Goal: Task Accomplishment & Management: Complete application form

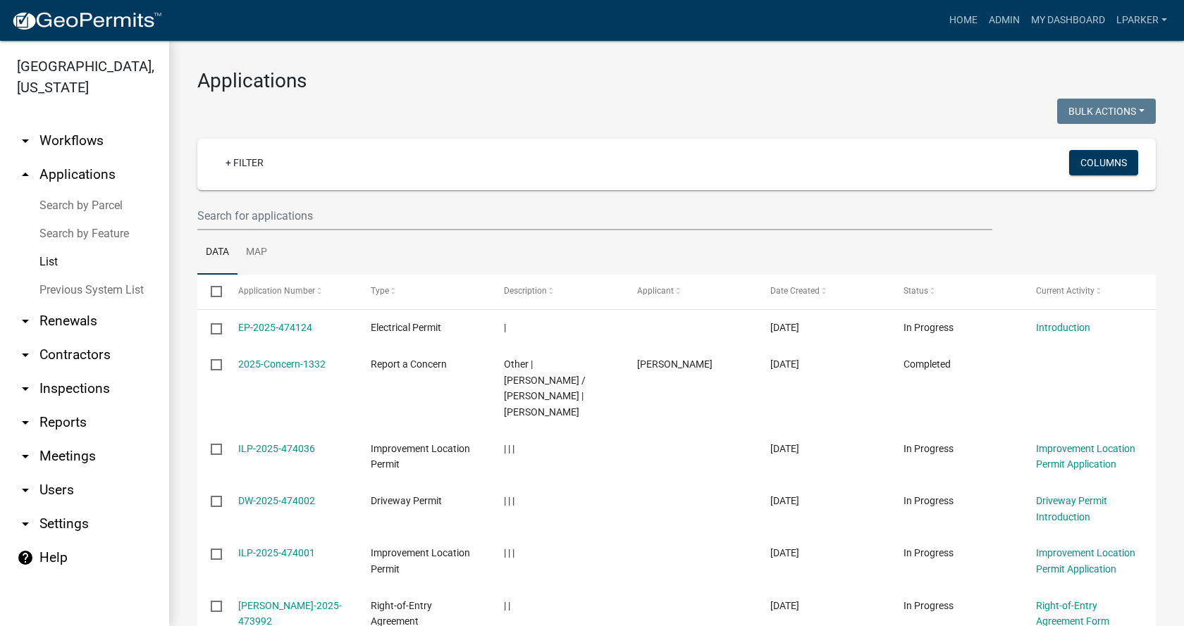
click at [75, 204] on link "Search by Parcel" at bounding box center [84, 206] width 169 height 28
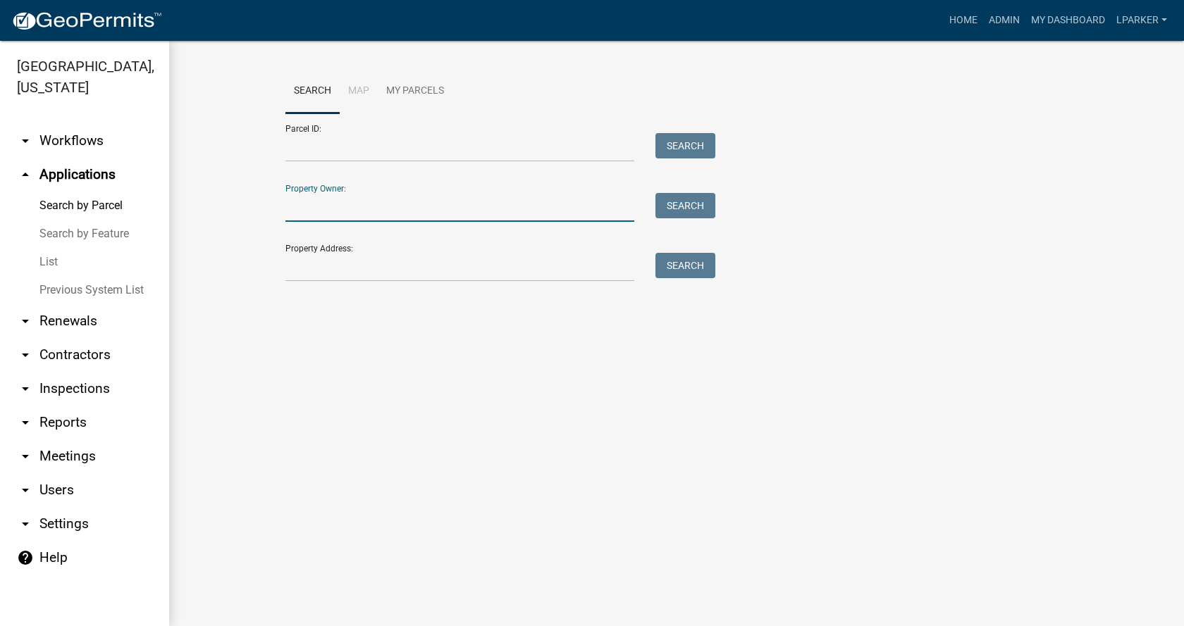
click at [300, 213] on input "Property Owner:" at bounding box center [459, 207] width 349 height 29
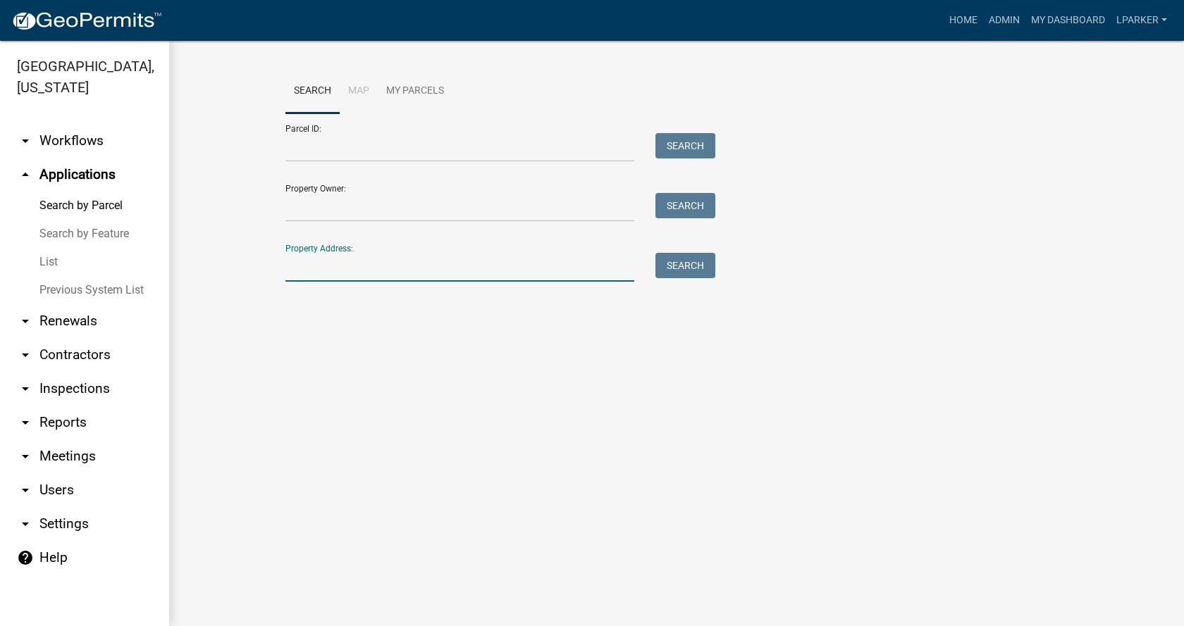
click at [295, 262] on input "Property Address:" at bounding box center [459, 267] width 349 height 29
type input "2331 [GEOGRAPHIC_DATA]"
click at [694, 264] on button "Search" at bounding box center [685, 265] width 60 height 25
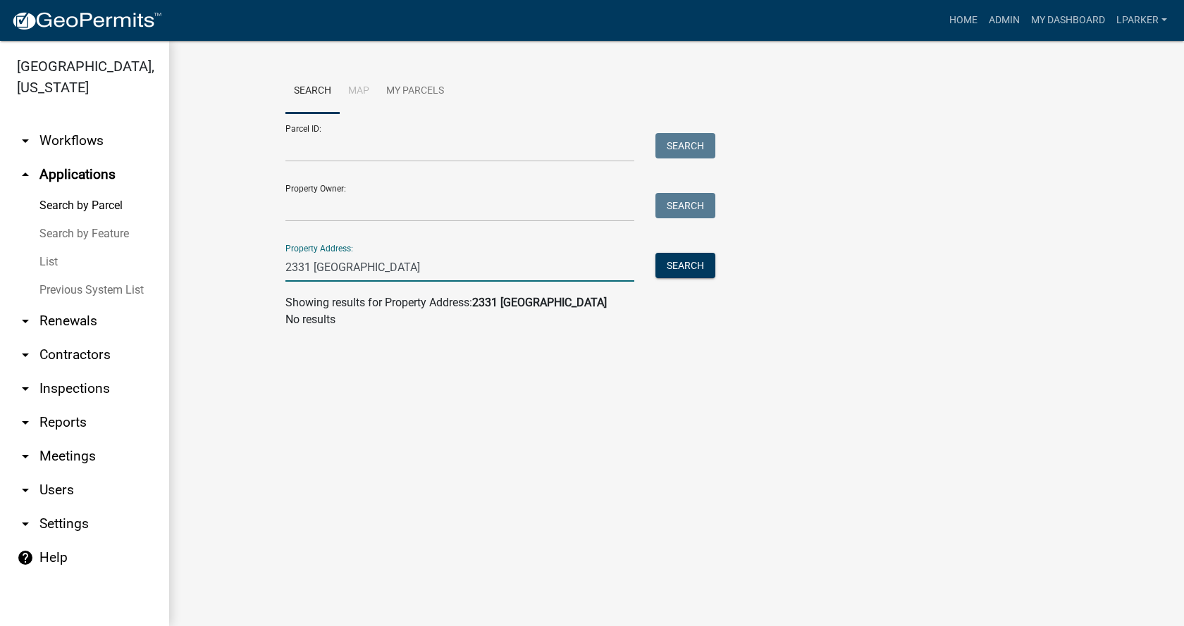
drag, startPoint x: 383, startPoint y: 271, endPoint x: 285, endPoint y: 271, distance: 97.9
click at [285, 271] on input "2331 [GEOGRAPHIC_DATA]" at bounding box center [459, 267] width 349 height 29
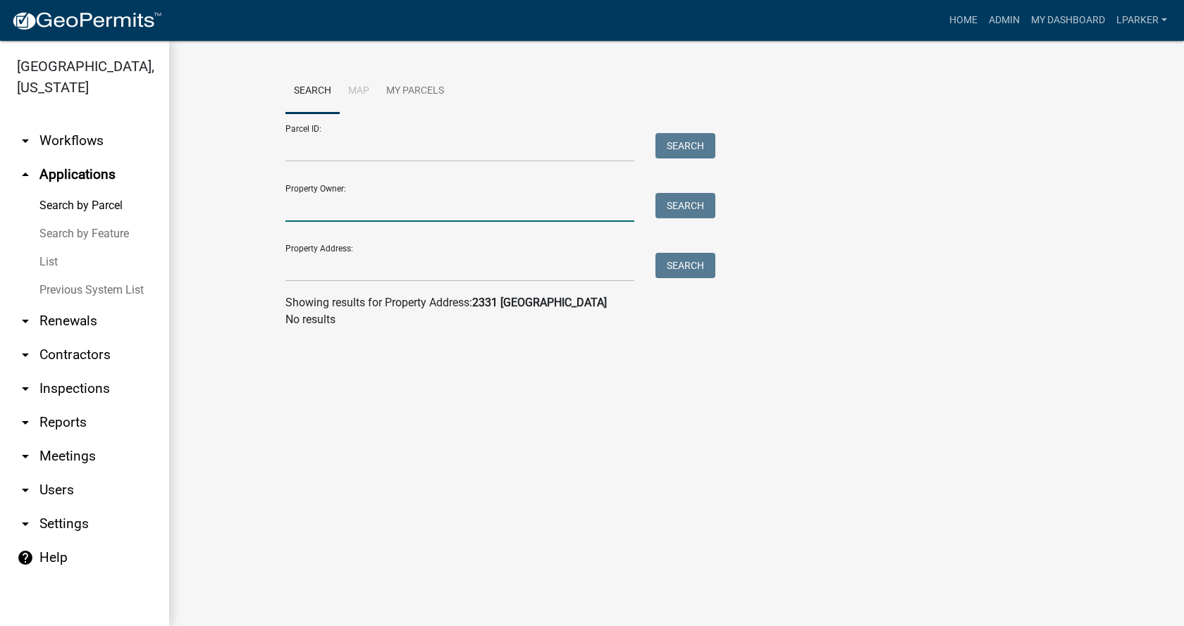
click at [349, 208] on input "Property Owner:" at bounding box center [459, 207] width 349 height 29
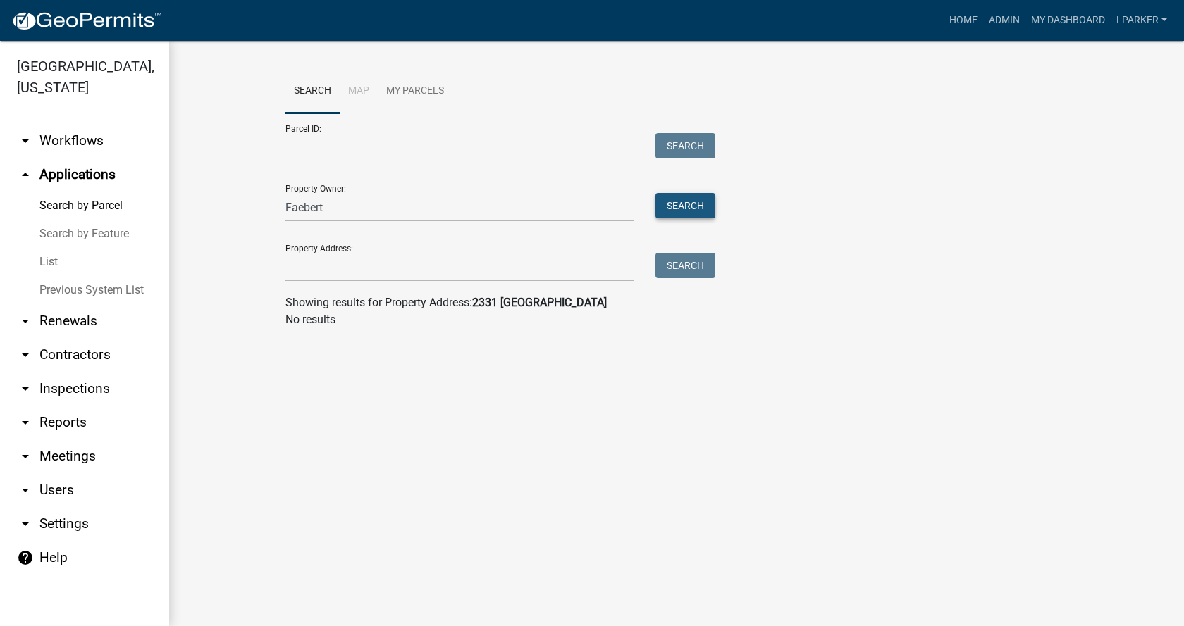
click at [679, 200] on button "Search" at bounding box center [685, 205] width 60 height 25
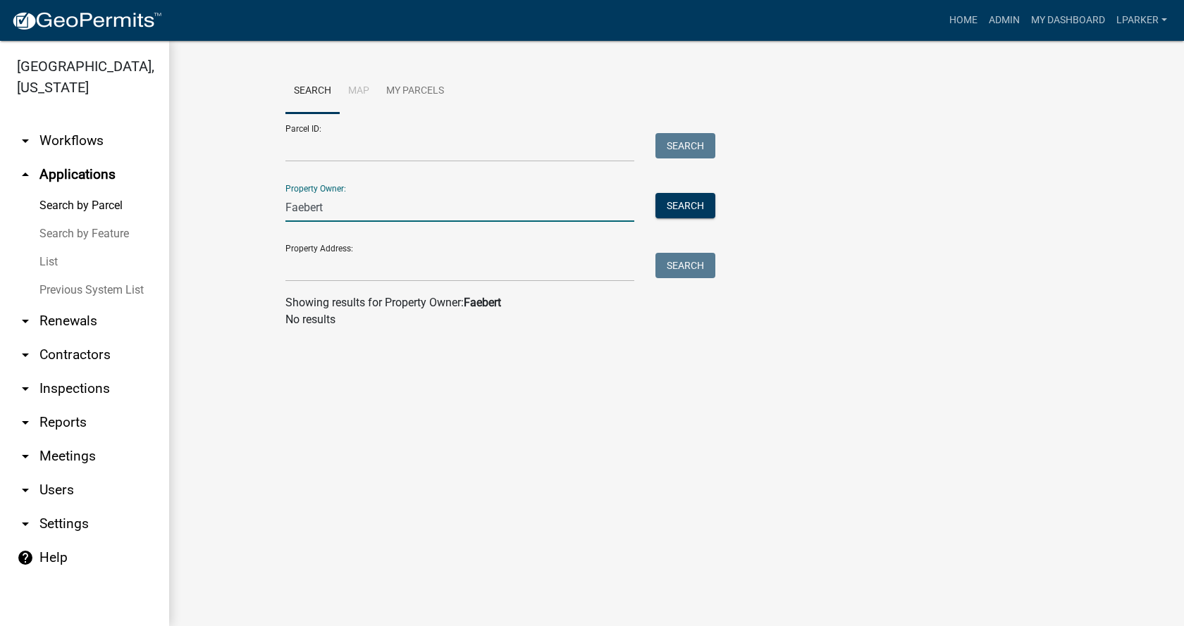
drag, startPoint x: 343, startPoint y: 209, endPoint x: 284, endPoint y: 209, distance: 59.2
click at [285, 209] on div "Faebert" at bounding box center [460, 207] width 370 height 29
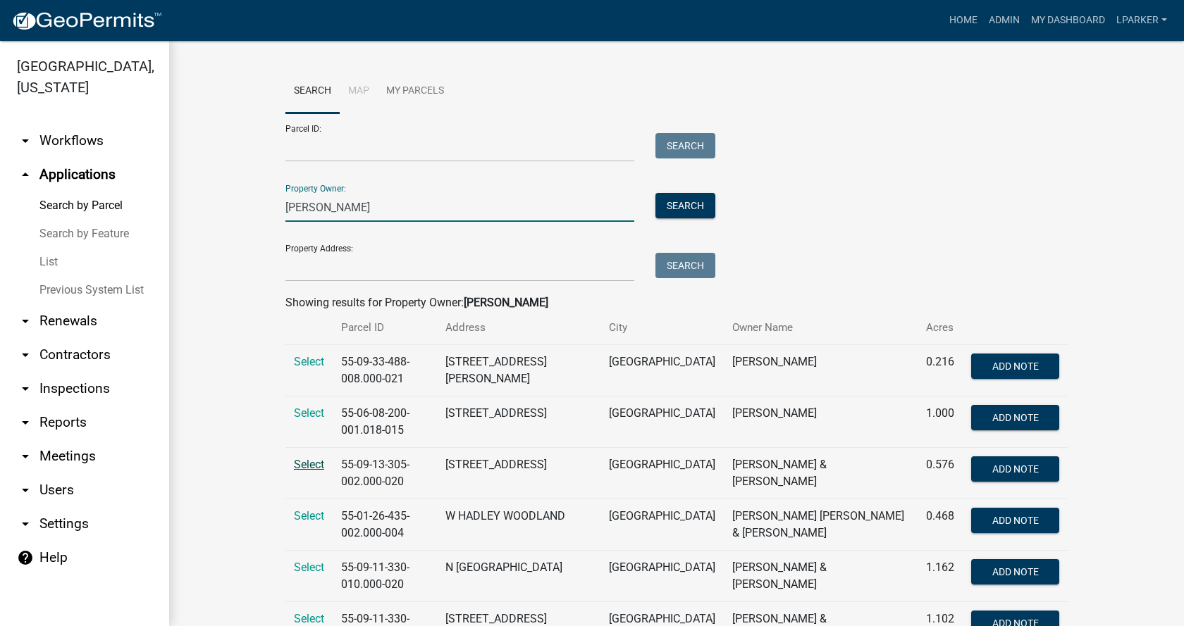
type input "[PERSON_NAME]"
click at [300, 466] on span "Select" at bounding box center [309, 464] width 30 height 13
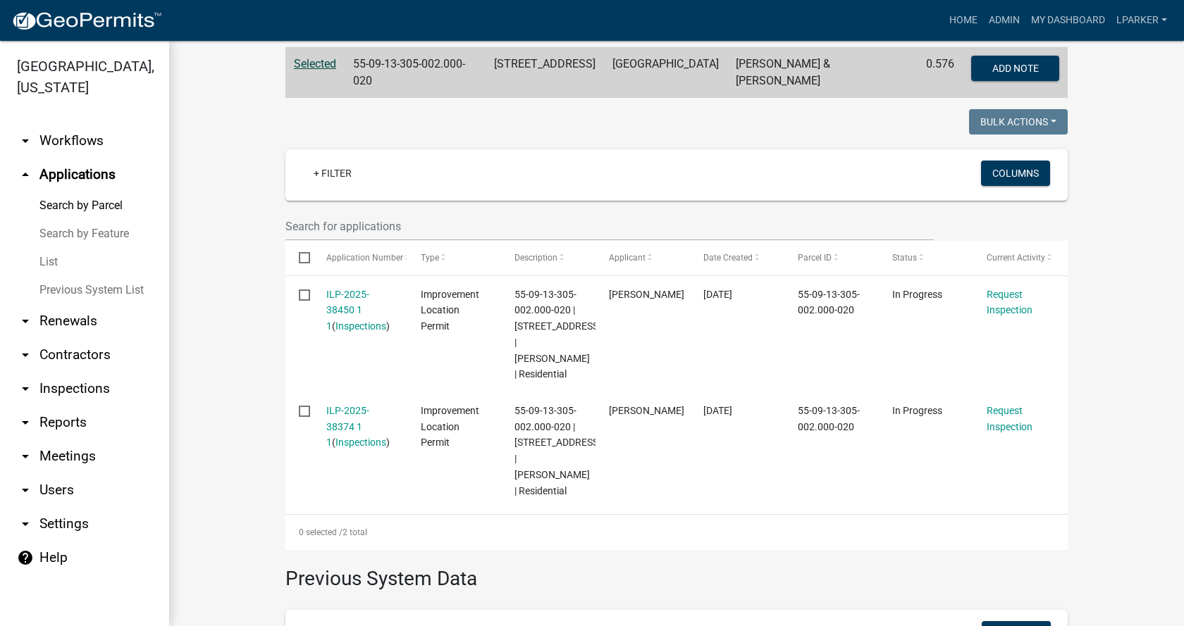
scroll to position [282, 0]
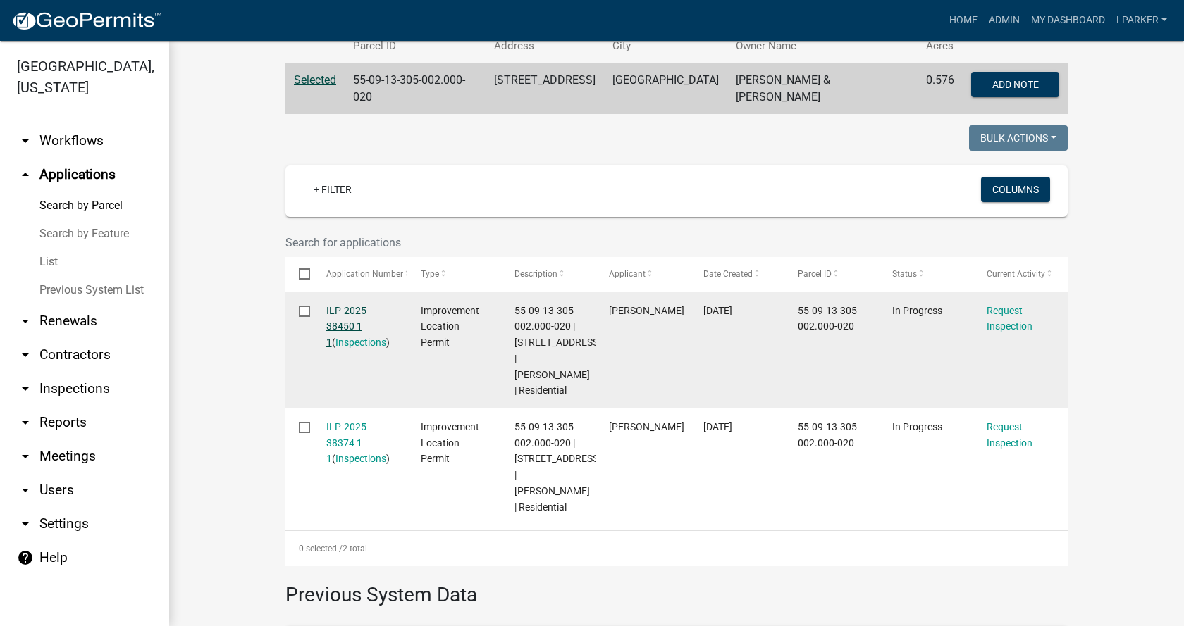
click at [341, 307] on link "ILP-2025-38450 1 1" at bounding box center [347, 327] width 43 height 44
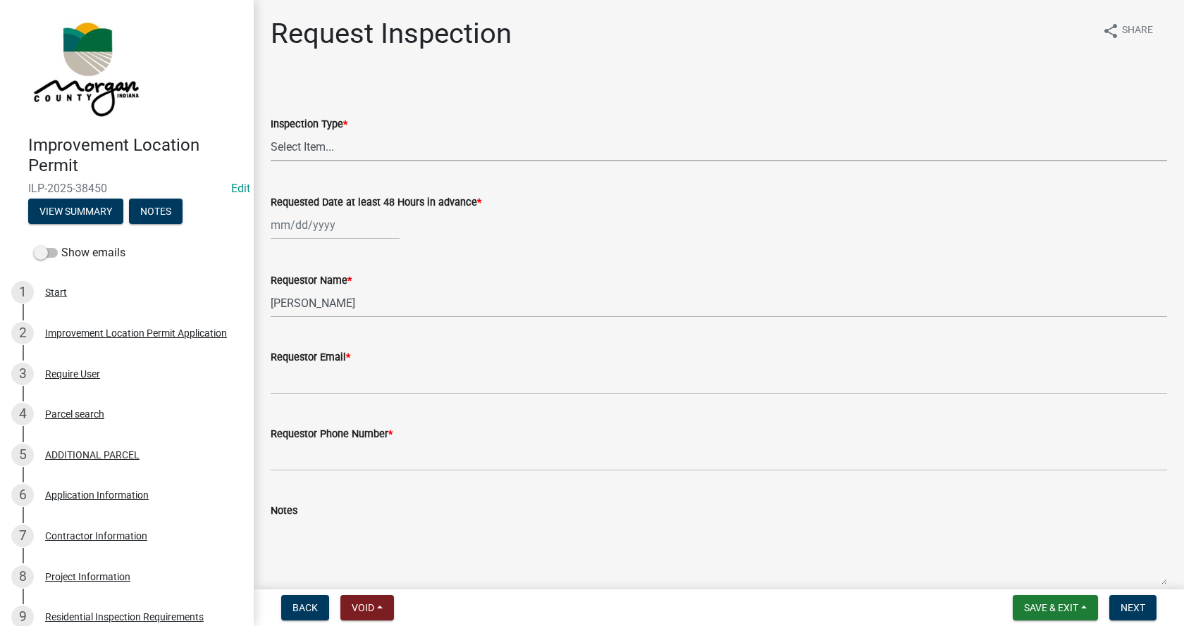
click at [286, 147] on select "Select Item... Footer Hole Bonding Underslab Foundation, Piers, Tie downs Prewa…" at bounding box center [719, 146] width 896 height 29
click at [271, 132] on select "Select Item... Footer Hole Bonding Underslab Foundation, Piers, Tie downs Prewa…" at bounding box center [719, 146] width 896 height 29
select select "dc5c968b-d3af-42de-b183-ea3a89462087"
click at [311, 226] on div "[DATE] Mo Tu We Th Fr Sa Su 1 2 3 4 5 6 7 8 9 10 11 12 13 14 15 16 17 18 19 20 …" at bounding box center [335, 225] width 129 height 29
click at [376, 301] on div "5" at bounding box center [375, 300] width 23 height 23
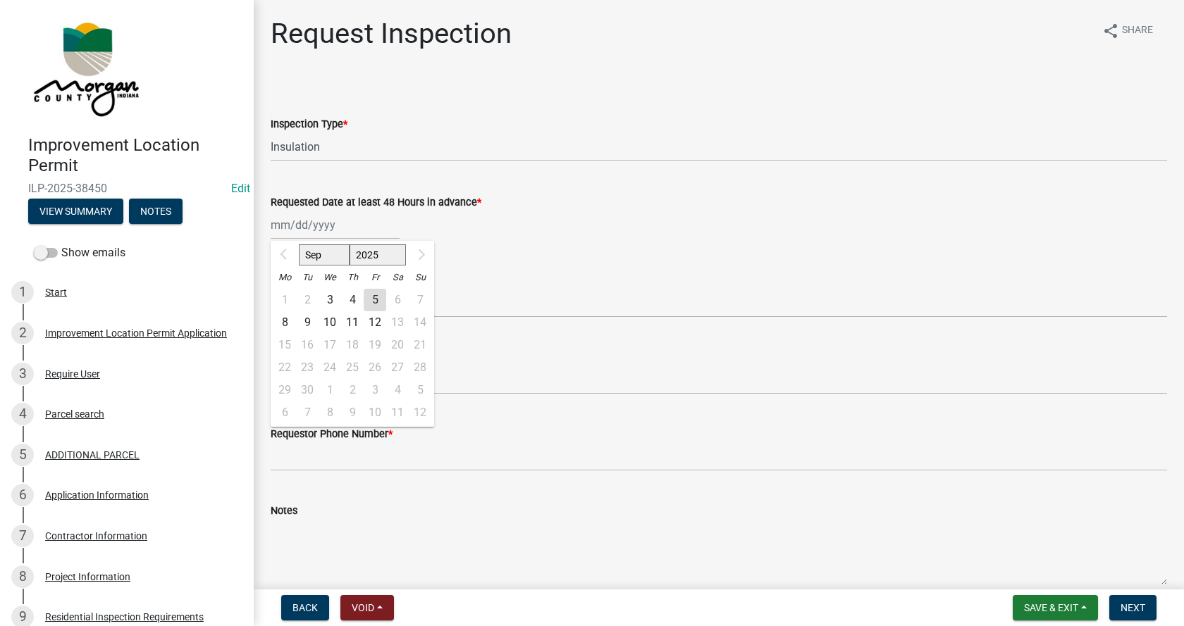
type input "[DATE]"
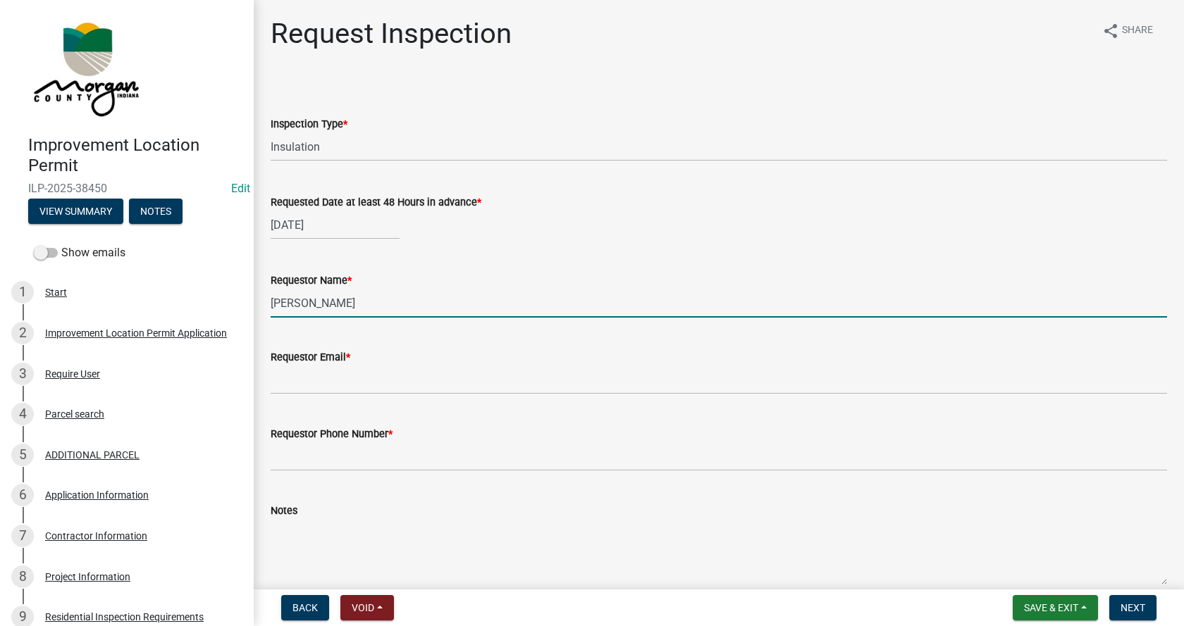
drag, startPoint x: 377, startPoint y: 311, endPoint x: 267, endPoint y: 311, distance: 109.9
click at [267, 311] on div "Requestor Name * [PERSON_NAME]" at bounding box center [718, 285] width 917 height 66
type input "[PERSON_NAME]"
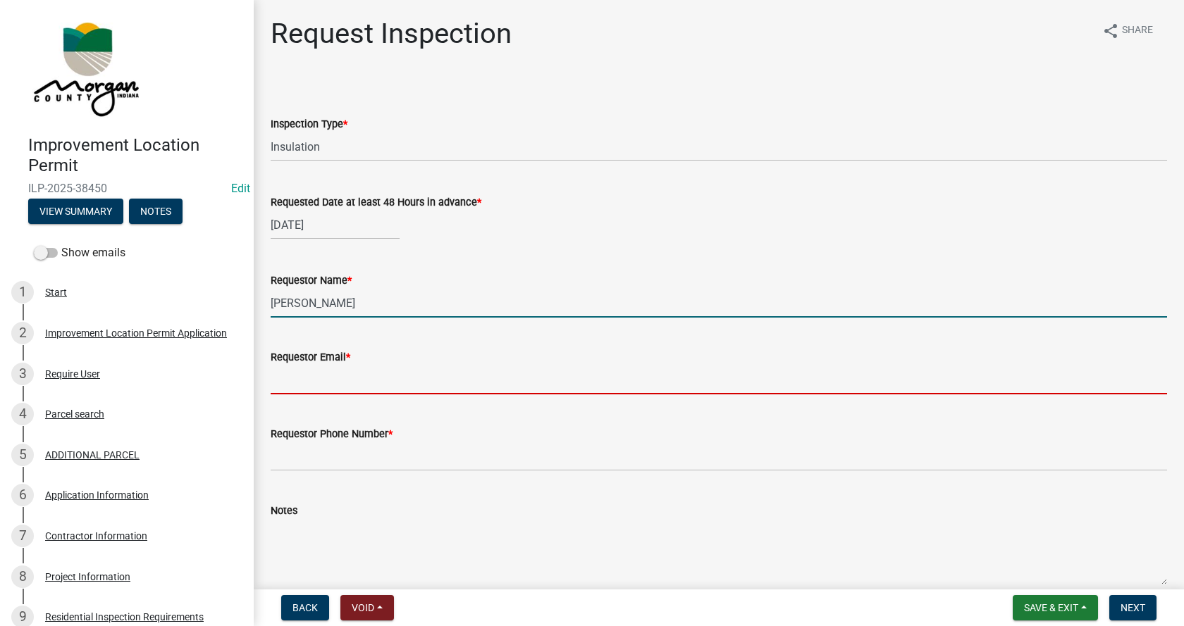
click at [283, 381] on input "Requestor Email *" at bounding box center [719, 380] width 896 height 29
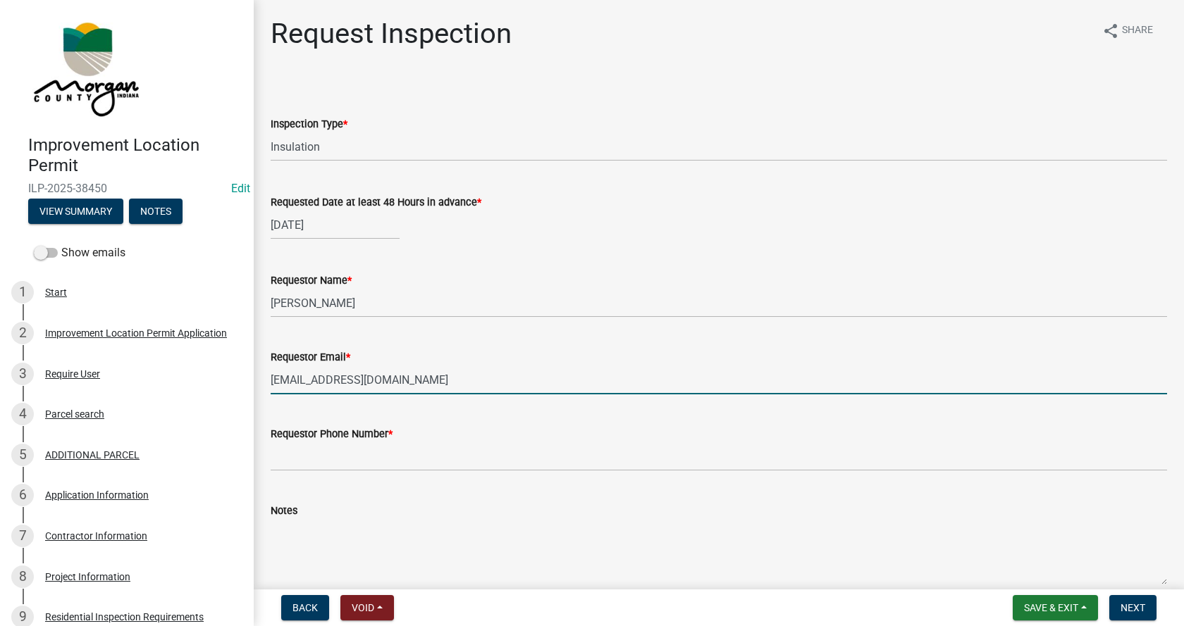
type input "[EMAIL_ADDRESS][DOMAIN_NAME]"
click at [294, 459] on input "Requestor Phone Number *" at bounding box center [719, 457] width 896 height 29
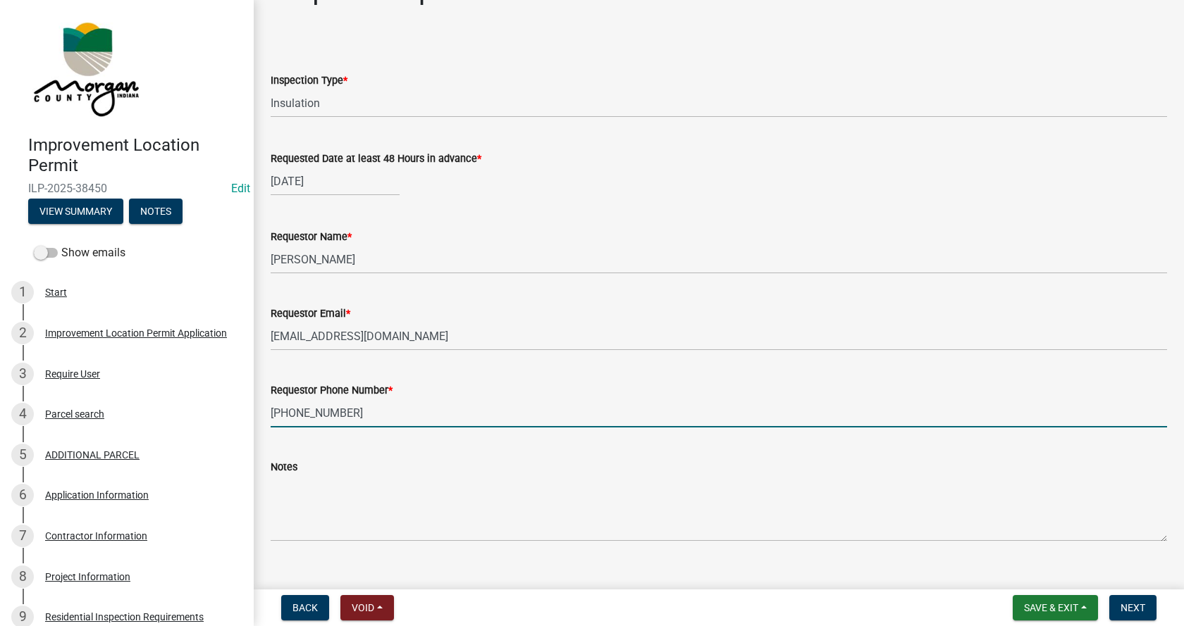
scroll to position [68, 0]
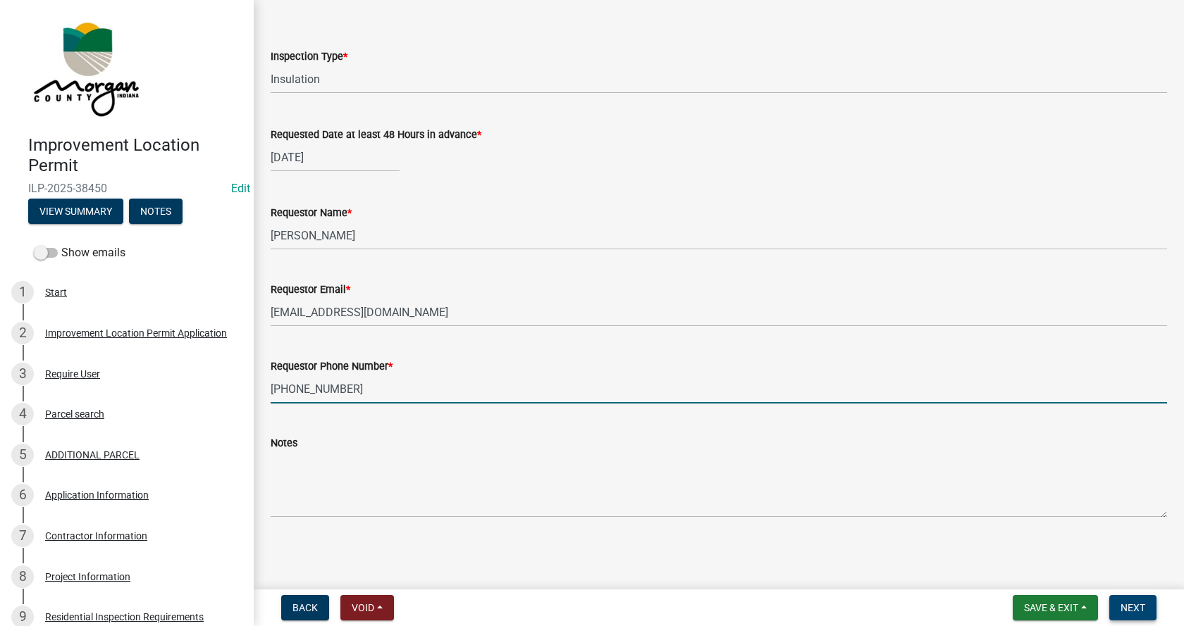
type input "[PHONE_NUMBER]"
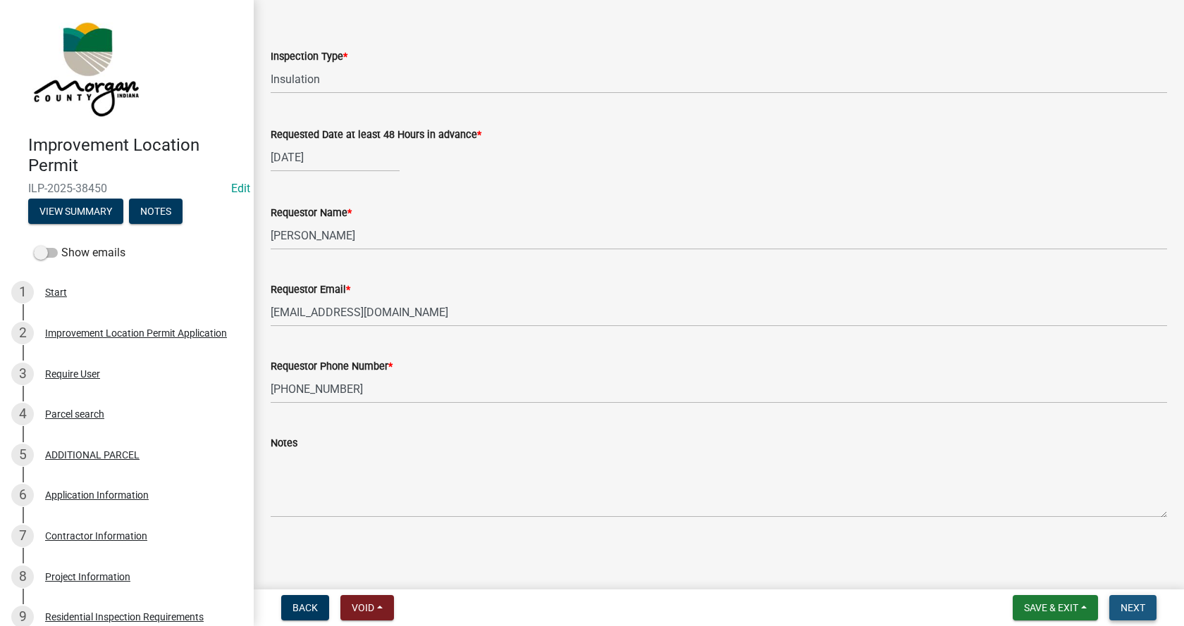
click at [1131, 605] on span "Next" at bounding box center [1132, 607] width 25 height 11
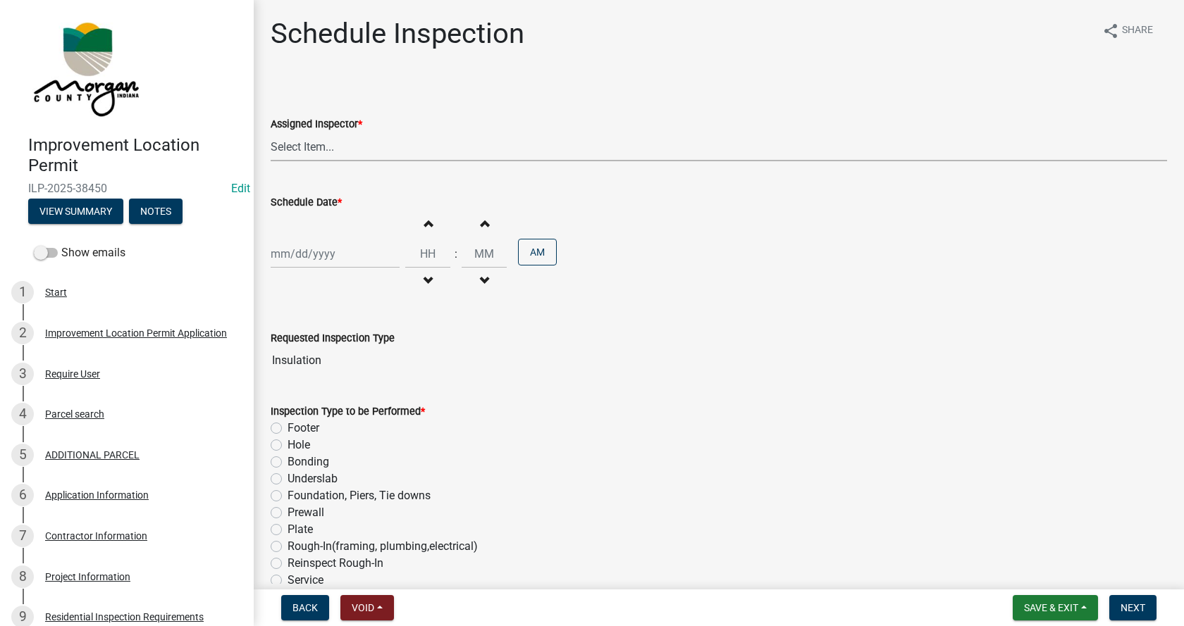
click at [316, 145] on select "Select Item... [PERSON_NAME] ([PERSON_NAME]) AndrewMason ([PERSON_NAME])" at bounding box center [719, 146] width 896 height 29
select select "47d75678-cf87-418f-879d-88d5340f2bcb"
click at [271, 132] on select "Select Item... [PERSON_NAME] ([PERSON_NAME]) AndrewMason ([PERSON_NAME])" at bounding box center [719, 146] width 896 height 29
click at [303, 256] on div at bounding box center [335, 254] width 129 height 29
select select "9"
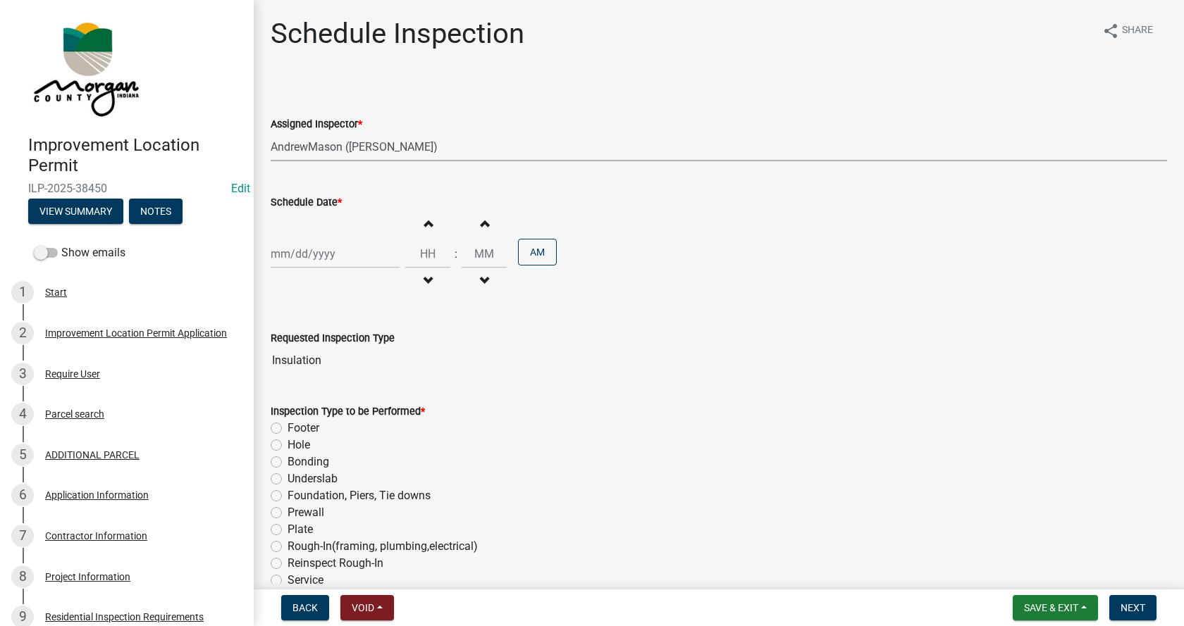
select select "2025"
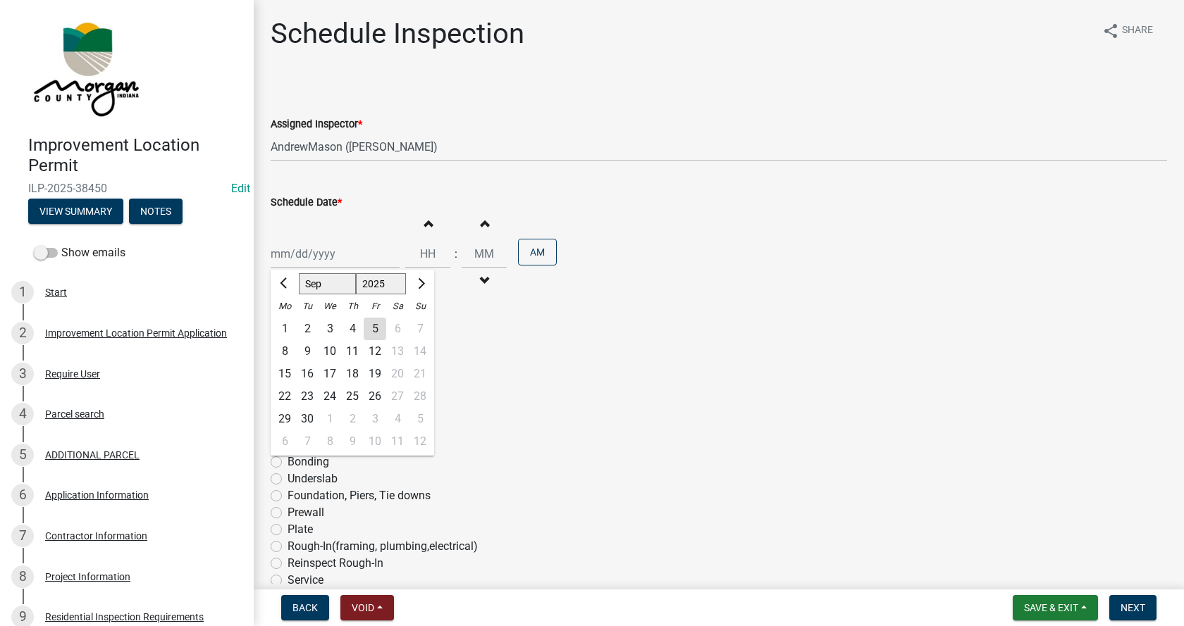
click at [284, 349] on div "8" at bounding box center [284, 351] width 23 height 23
type input "[DATE]"
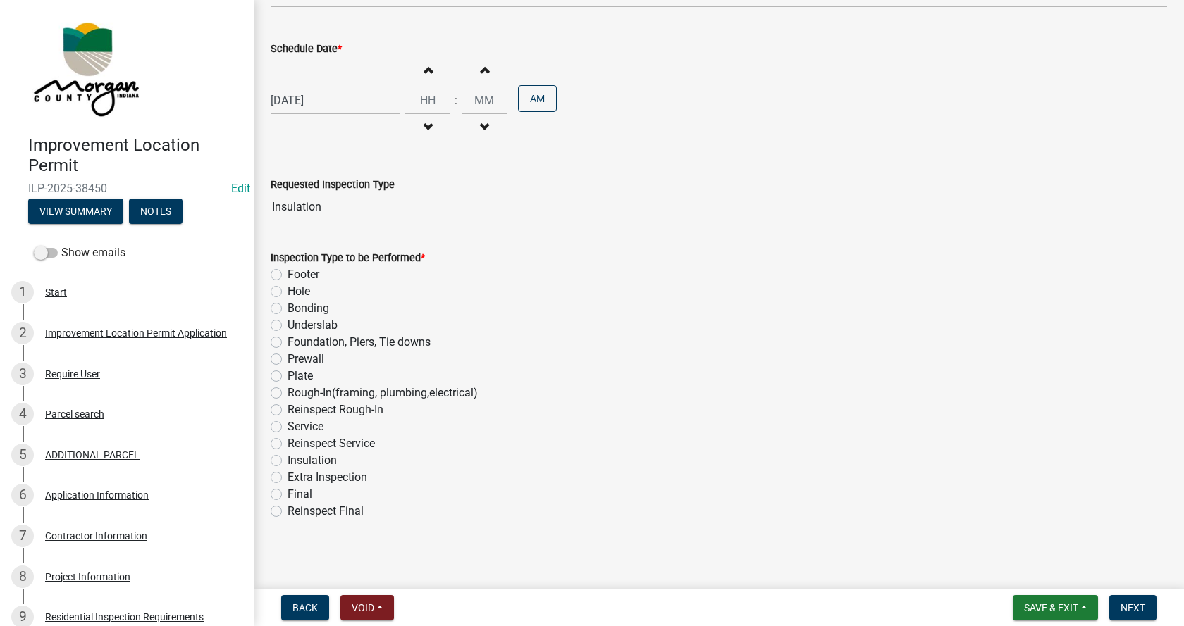
scroll to position [157, 0]
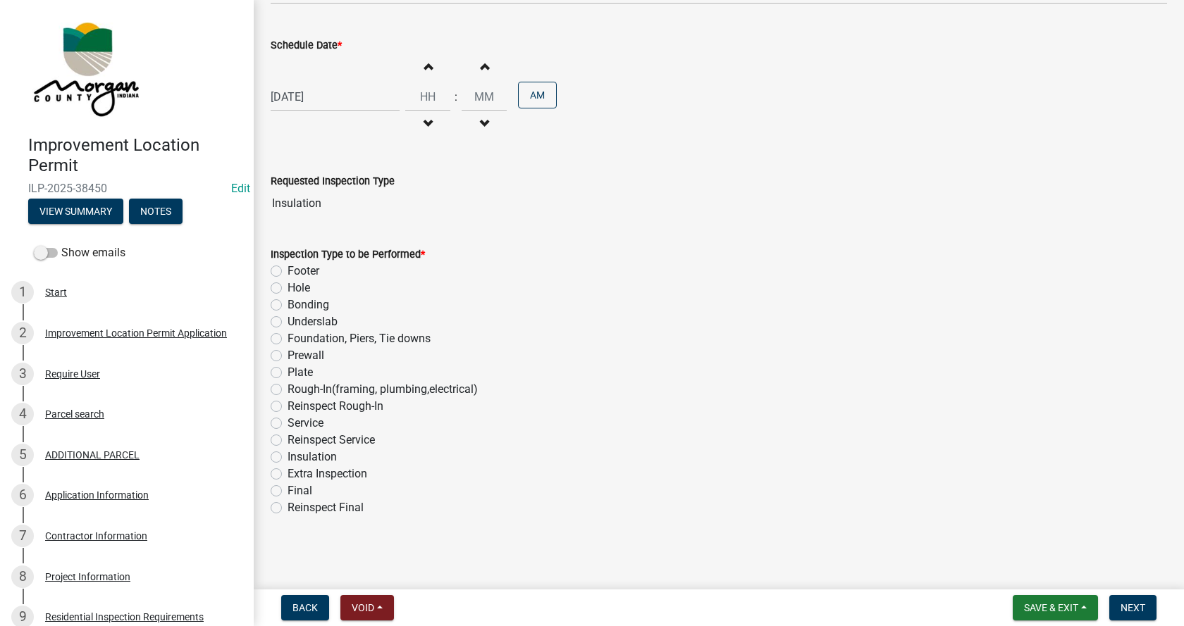
click at [287, 454] on label "Insulation" at bounding box center [311, 457] width 49 height 17
click at [287, 454] on input "Insulation" at bounding box center [291, 453] width 9 height 9
radio input "true"
click at [1139, 603] on span "Next" at bounding box center [1132, 607] width 25 height 11
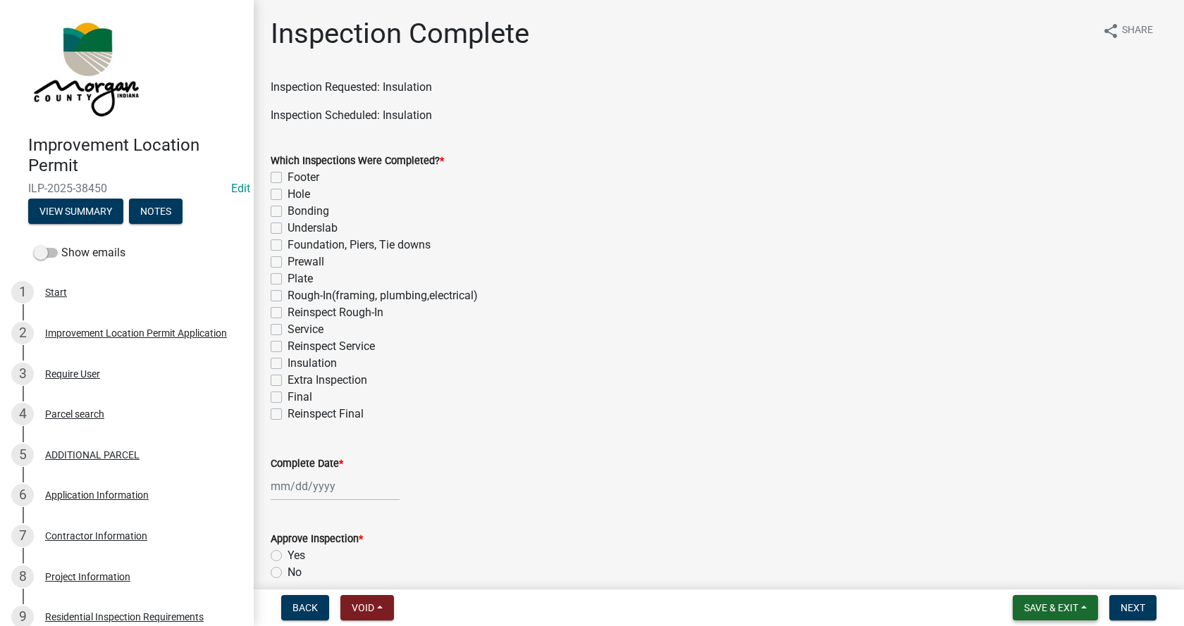
click at [1075, 602] on span "Save & Exit" at bounding box center [1051, 607] width 54 height 11
click at [1015, 569] on button "Save & Exit" at bounding box center [1041, 572] width 113 height 34
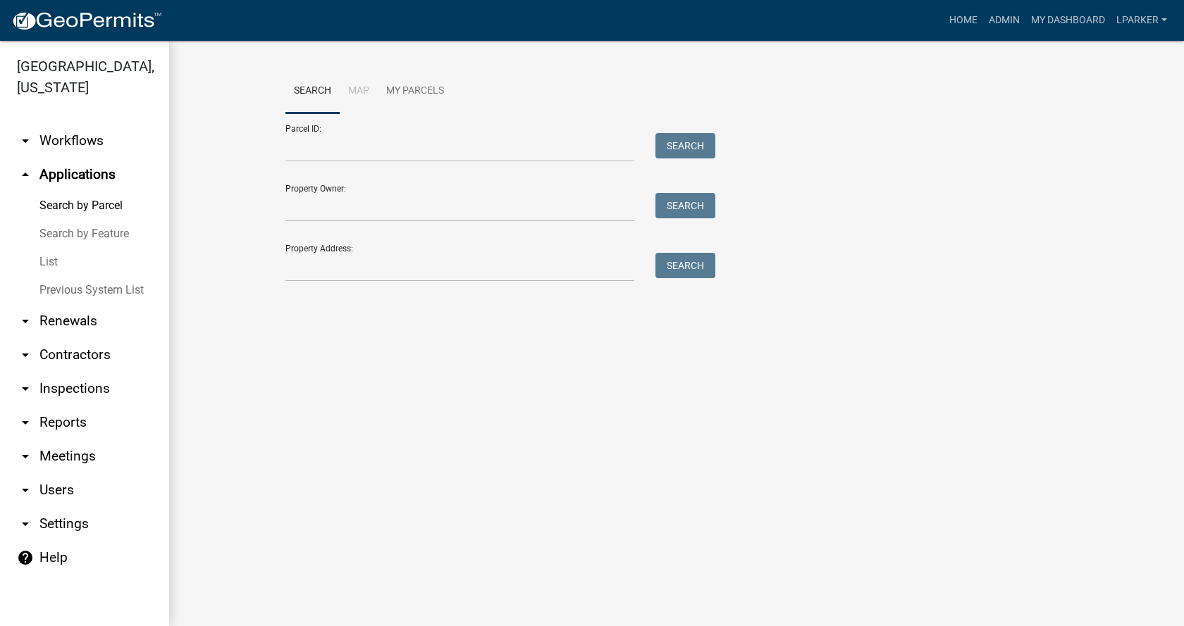
click at [48, 258] on link "List" at bounding box center [84, 262] width 169 height 28
